Goal: Book appointment/travel/reservation

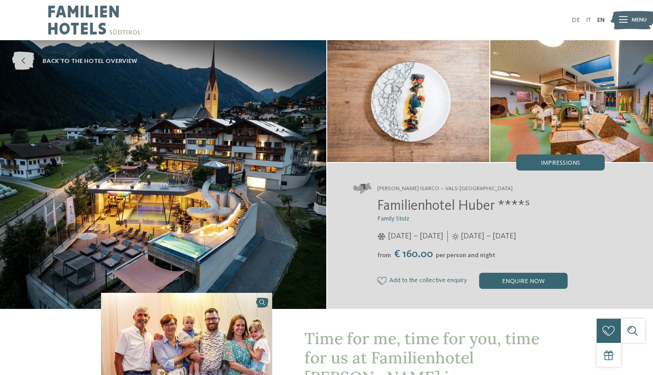
click at [26, 59] on icon at bounding box center [23, 61] width 22 height 18
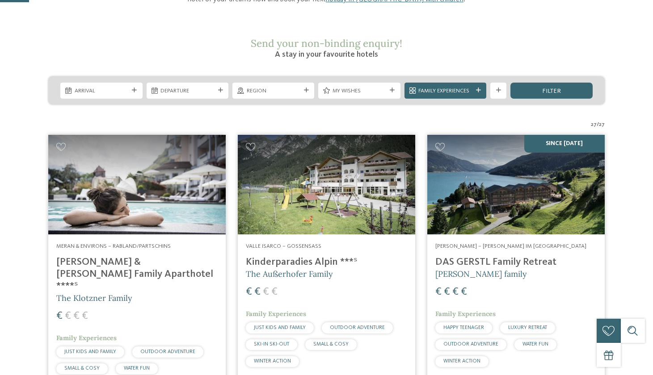
scroll to position [138, 0]
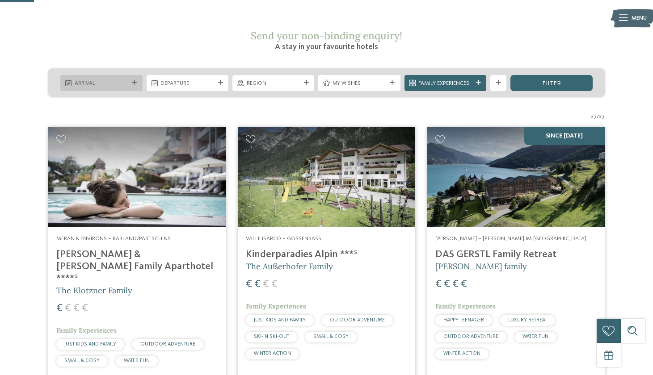
click at [128, 80] on span "Arrival" at bounding box center [102, 84] width 54 height 8
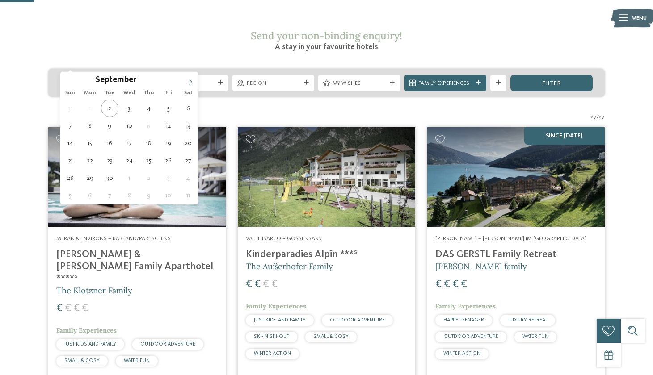
click at [190, 80] on icon at bounding box center [190, 82] width 3 height 6
type input "****"
click at [190, 80] on icon at bounding box center [190, 82] width 3 height 6
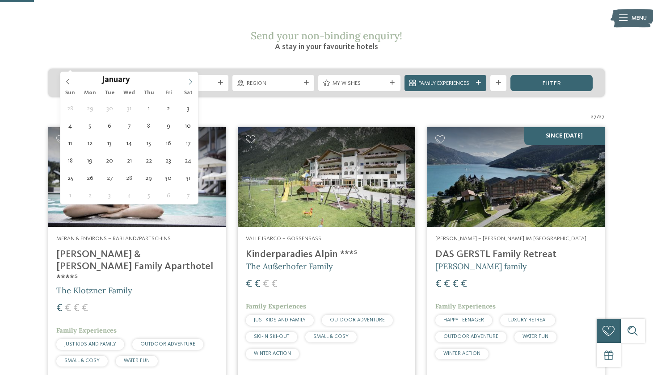
click at [190, 80] on icon at bounding box center [190, 82] width 3 height 6
type div "06.02.2026"
type input "****"
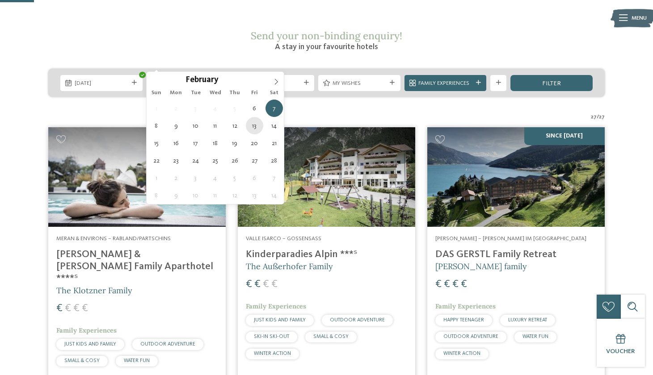
type div "13.02.2026"
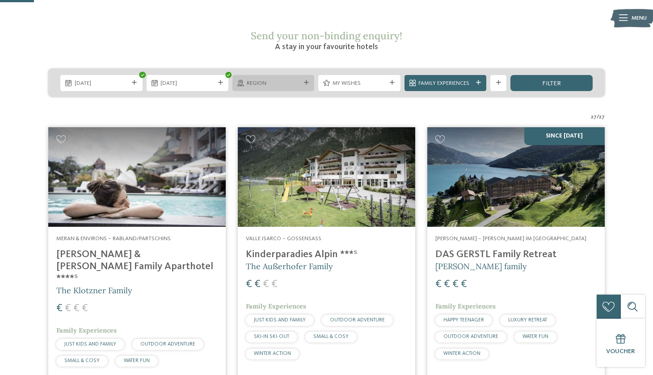
click at [303, 80] on div at bounding box center [306, 82] width 8 height 5
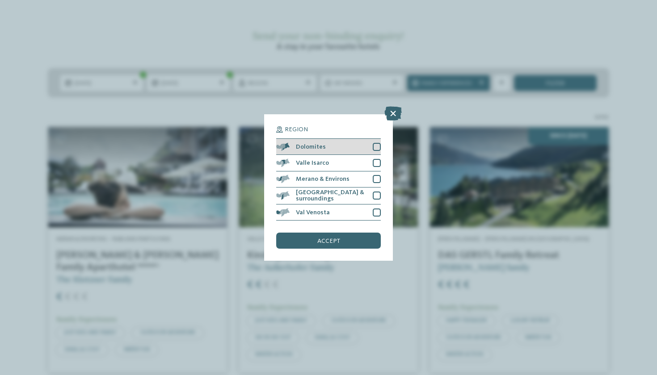
click at [379, 139] on div "Dolomites" at bounding box center [328, 147] width 105 height 16
click at [377, 159] on div at bounding box center [376, 163] width 8 height 8
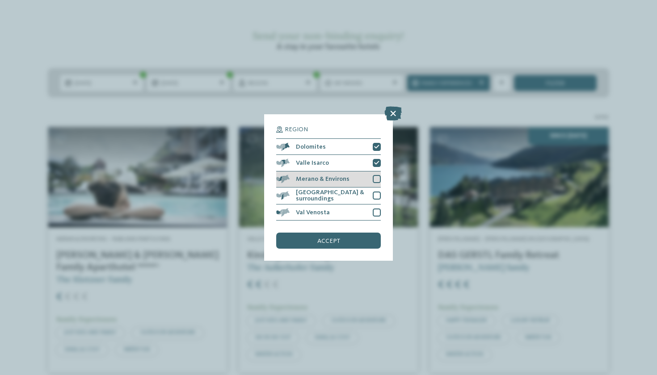
click at [375, 175] on div at bounding box center [376, 179] width 8 height 8
click at [375, 188] on div "[GEOGRAPHIC_DATA] & surroundings" at bounding box center [328, 196] width 105 height 17
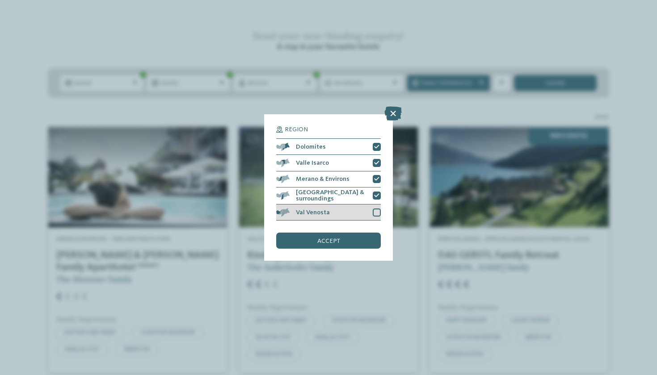
click at [376, 209] on div at bounding box center [376, 213] width 8 height 8
click at [337, 233] on div "accept" at bounding box center [328, 241] width 105 height 16
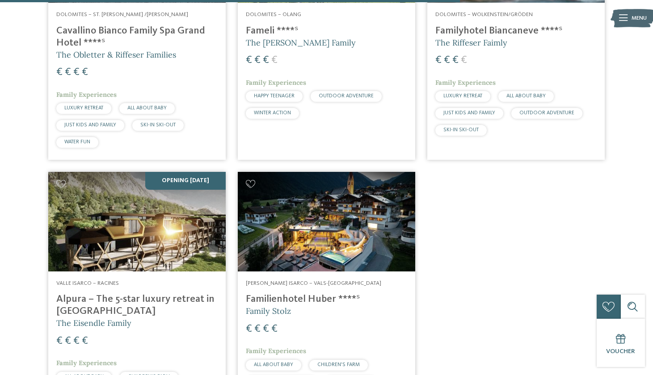
scroll to position [1205, 0]
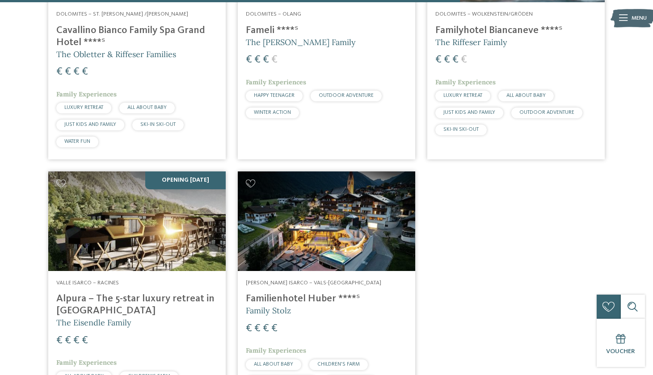
click at [314, 200] on img at bounding box center [326, 222] width 177 height 100
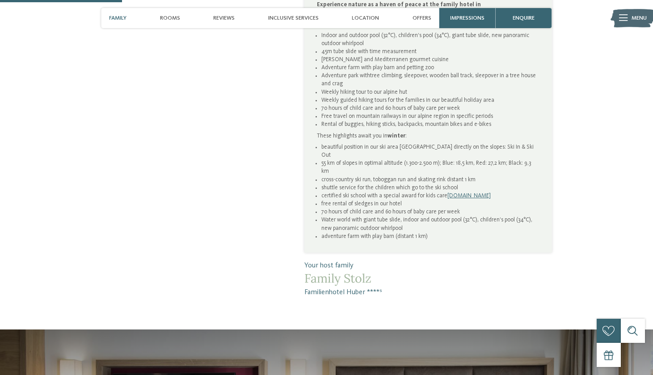
scroll to position [569, 0]
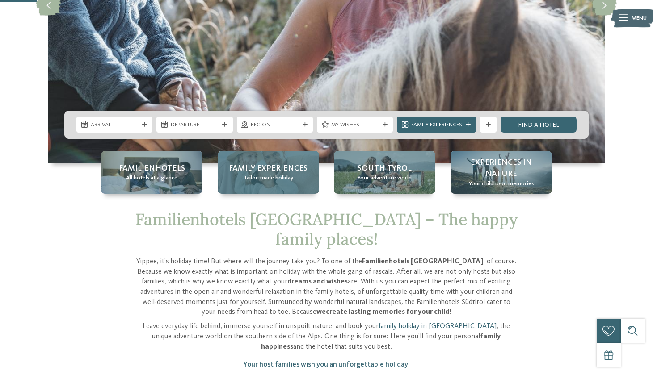
scroll to position [192, 0]
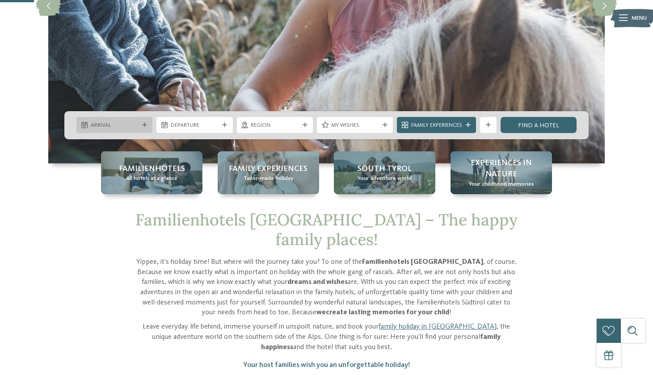
click at [143, 126] on icon at bounding box center [144, 125] width 5 height 5
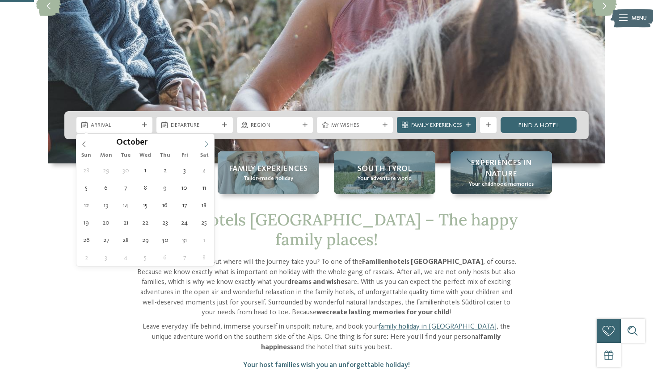
click at [213, 144] on span at bounding box center [206, 141] width 15 height 15
click at [205, 145] on icon at bounding box center [206, 144] width 6 height 6
type input "****"
click at [205, 145] on icon at bounding box center [206, 144] width 6 height 6
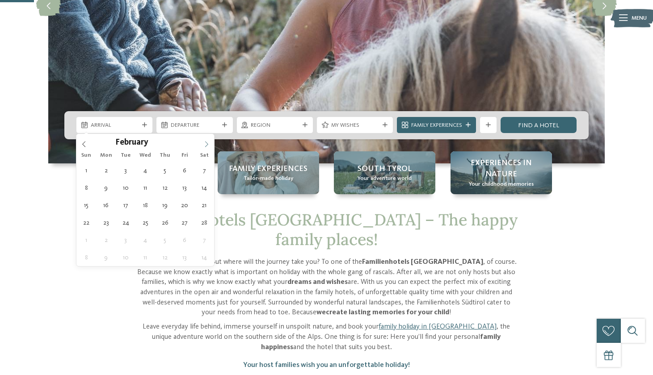
click at [205, 145] on icon at bounding box center [206, 144] width 6 height 6
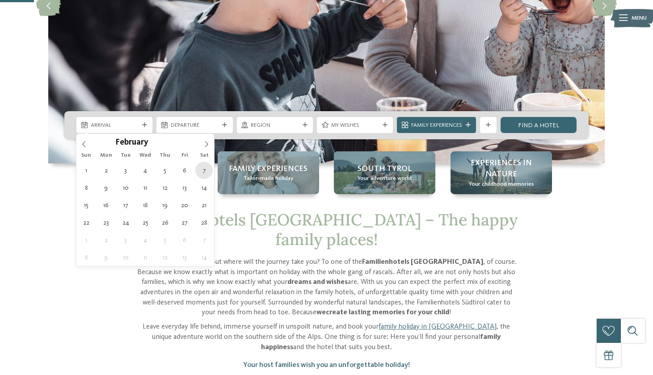
type div "07.02.2026"
type input "****"
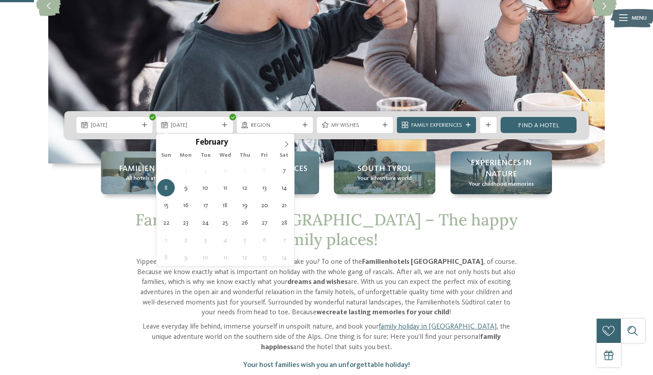
type div "14.02.2026"
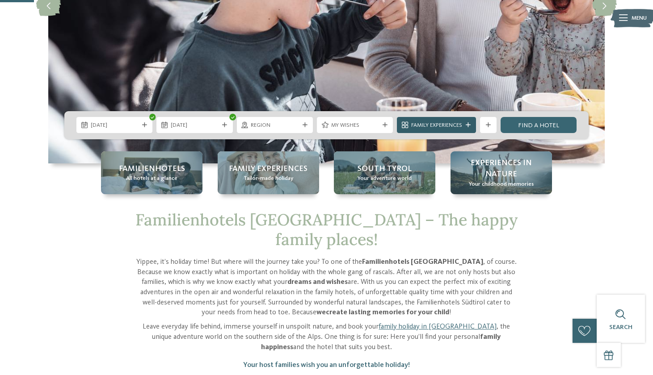
click at [445, 125] on span "Family Experiences" at bounding box center [436, 125] width 51 height 8
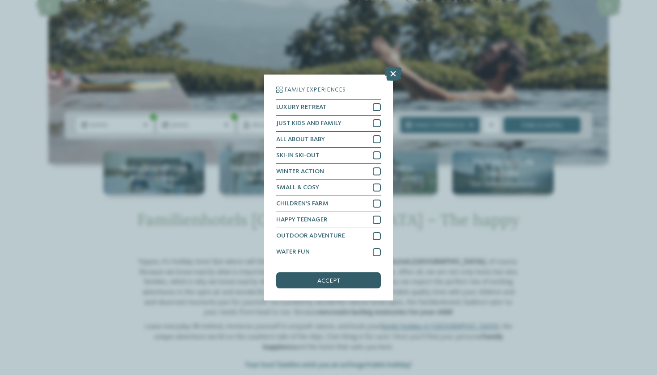
click at [336, 272] on div "accept" at bounding box center [328, 280] width 105 height 16
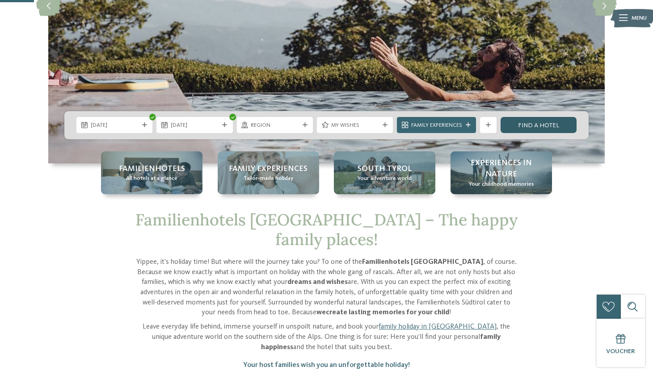
click at [539, 128] on link "Find a hotel" at bounding box center [538, 125] width 76 height 16
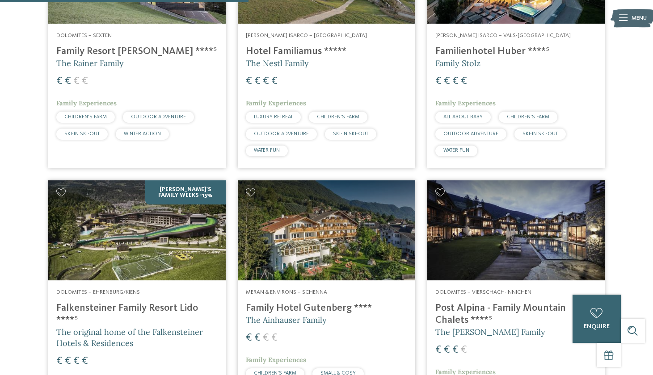
scroll to position [647, 0]
click at [552, 215] on img at bounding box center [515, 230] width 177 height 100
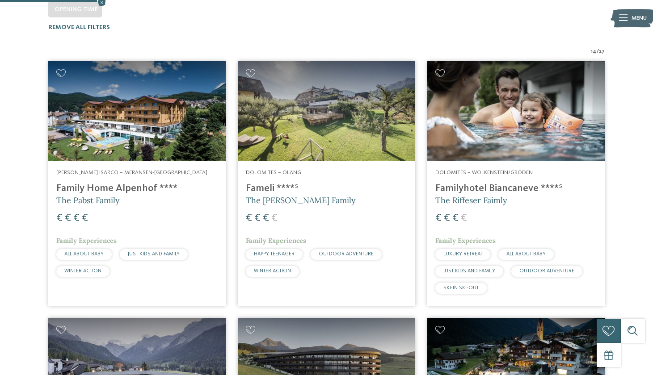
scroll to position [250, 0]
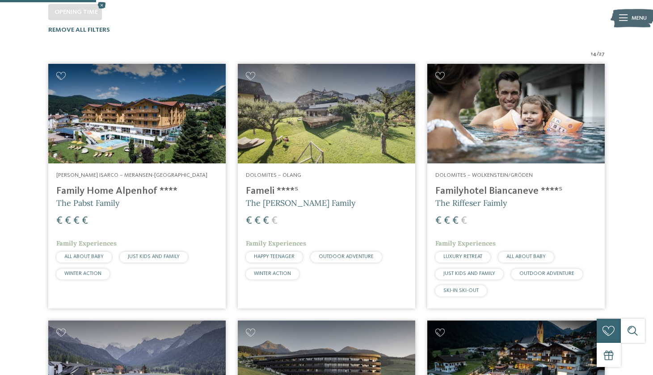
click at [152, 254] on span "JUST KIDS AND FAMILY" at bounding box center [154, 256] width 52 height 5
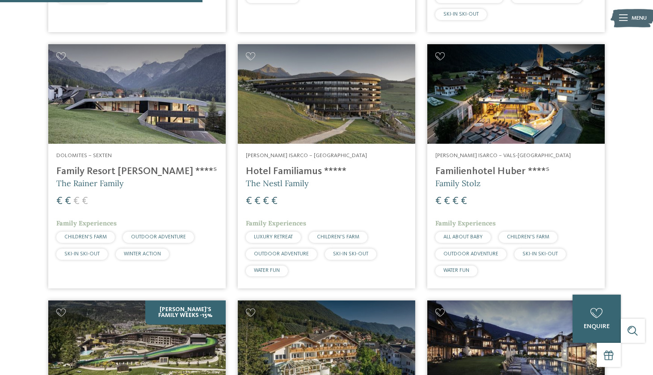
scroll to position [527, 0]
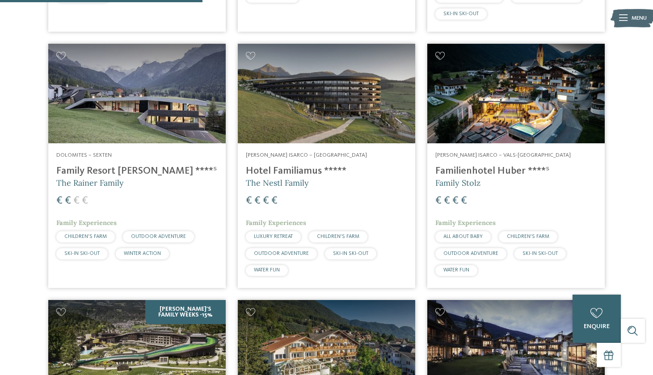
click at [294, 108] on img at bounding box center [326, 94] width 177 height 100
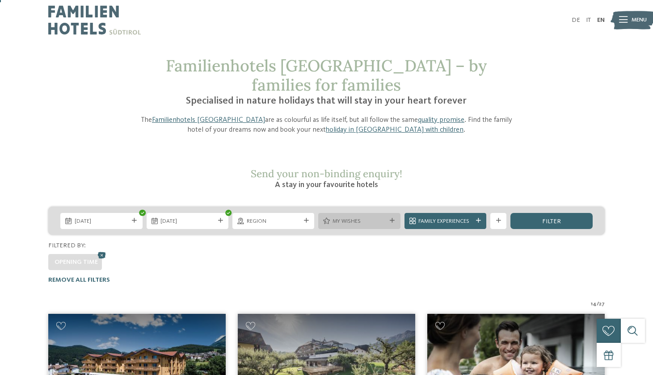
scroll to position [0, 0]
click at [530, 213] on div "filter" at bounding box center [551, 221] width 82 height 16
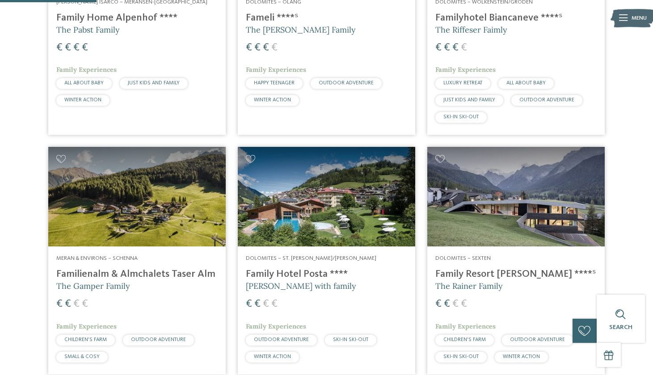
scroll to position [393, 0]
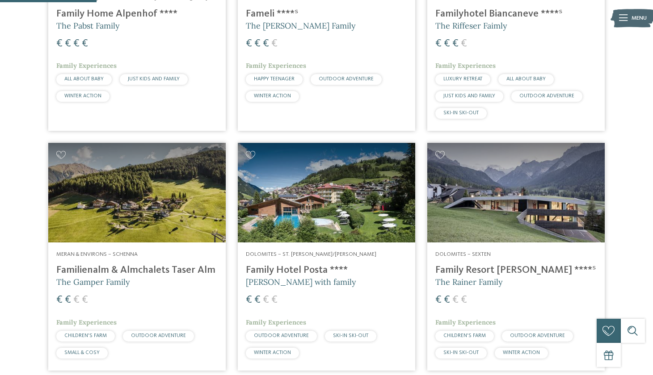
click at [483, 264] on h4 "Family Resort Rainer ****ˢ" at bounding box center [515, 270] width 161 height 12
click at [474, 193] on img at bounding box center [515, 193] width 177 height 100
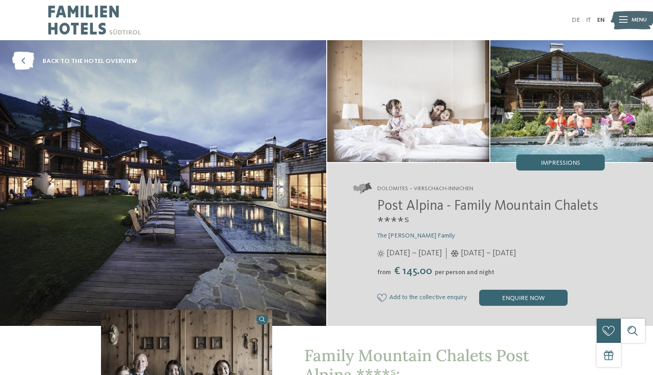
click at [551, 103] on img at bounding box center [571, 101] width 163 height 122
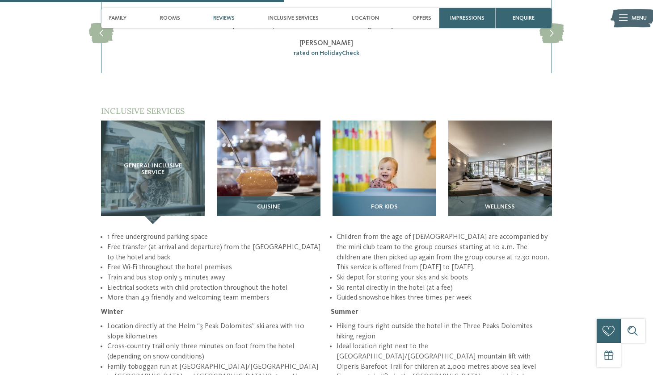
scroll to position [1126, 0]
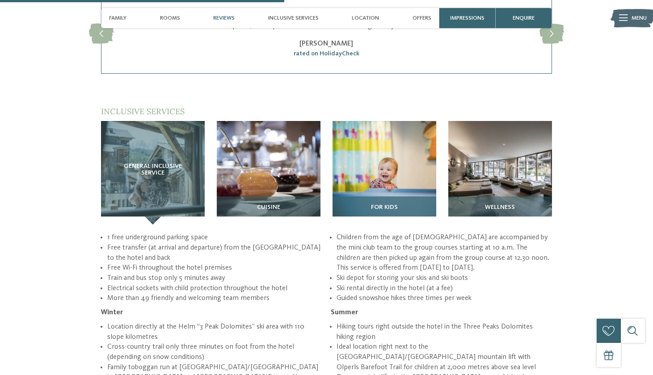
click at [376, 159] on img at bounding box center [384, 173] width 104 height 104
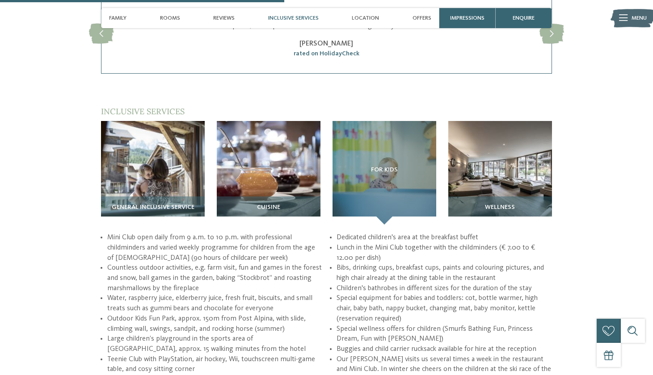
scroll to position [1122, 0]
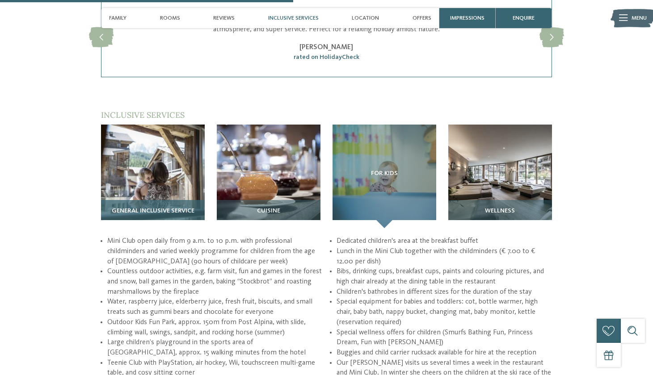
click at [150, 200] on div "General inclusive service" at bounding box center [153, 214] width 104 height 28
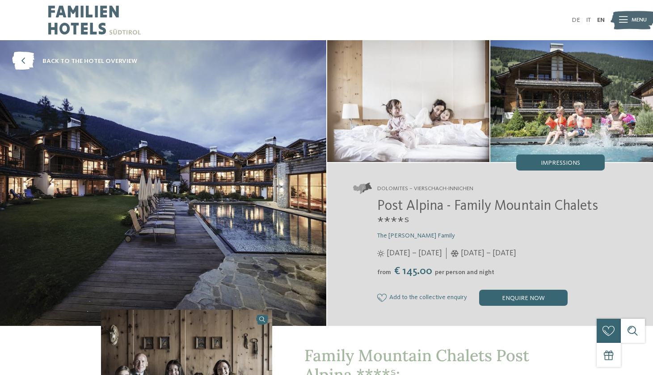
scroll to position [0, 0]
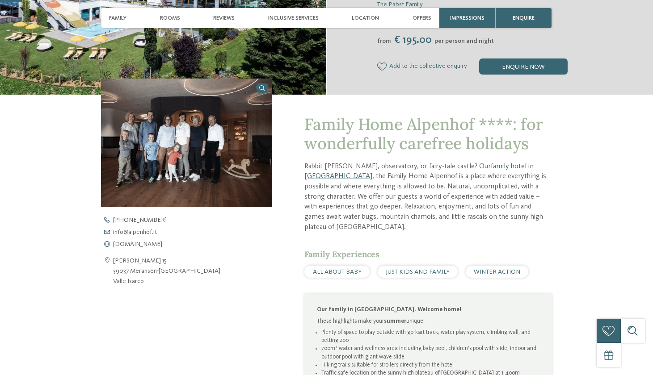
scroll to position [218, 0]
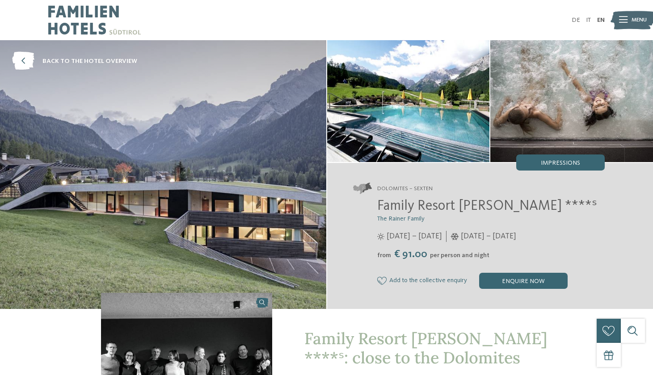
click at [379, 130] on img at bounding box center [408, 101] width 163 height 122
drag, startPoint x: 377, startPoint y: 210, endPoint x: 496, endPoint y: 210, distance: 119.7
click at [496, 210] on div "Family Resort [PERSON_NAME] ****ˢ The Rainer Family [DATE] – [DATE] from" at bounding box center [478, 243] width 251 height 91
copy span "Family Resort [PERSON_NAME]"
